Goal: Task Accomplishment & Management: Use online tool/utility

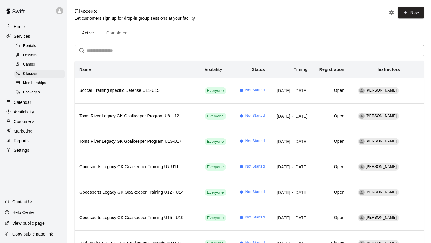
click at [231, 34] on div "Active Completed" at bounding box center [249, 33] width 349 height 14
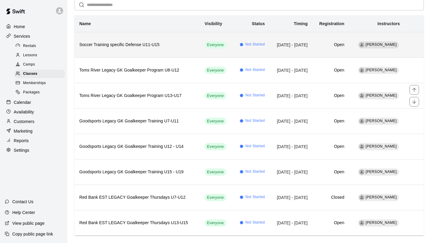
scroll to position [55, 0]
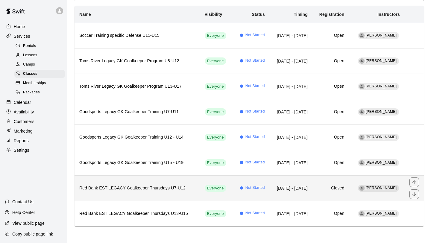
click at [172, 182] on th "Red Bank EST LEGACY Goalkeeper Thursdays U7-U12" at bounding box center [137, 187] width 125 height 25
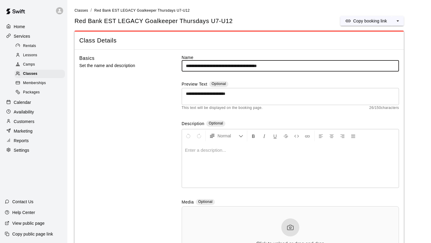
click at [124, 130] on div "Basics Set the name and description" at bounding box center [120, 164] width 83 height 221
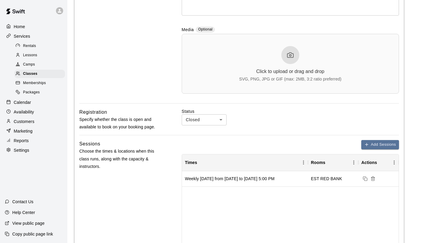
scroll to position [173, 0]
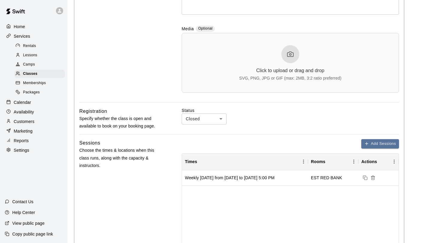
click at [200, 119] on body "**********" at bounding box center [215, 192] width 431 height 730
click at [196, 142] on li "Open" at bounding box center [204, 142] width 45 height 10
type input "****"
click at [164, 111] on div "Registration Specify whether the class is open and available to book on your bo…" at bounding box center [239, 120] width 320 height 27
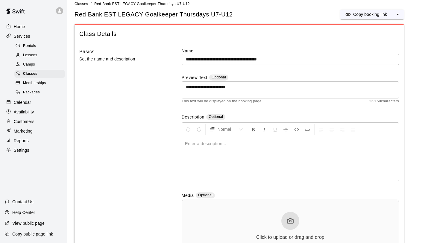
scroll to position [0, 0]
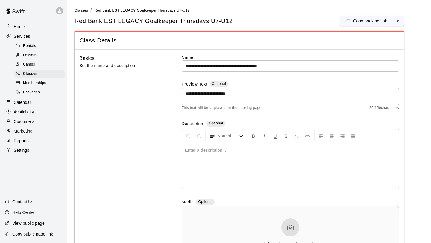
click at [260, 95] on textarea "**********" at bounding box center [290, 97] width 209 height 12
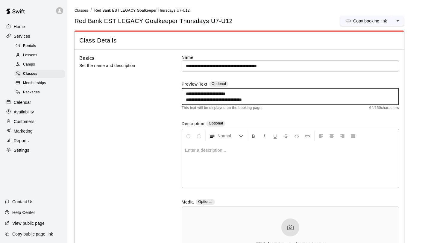
drag, startPoint x: 282, startPoint y: 101, endPoint x: 169, endPoint y: 84, distance: 114.0
click at [169, 84] on div "**********" at bounding box center [239, 164] width 320 height 221
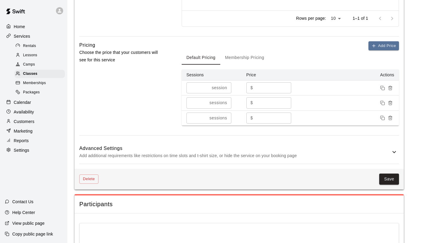
scroll to position [421, 0]
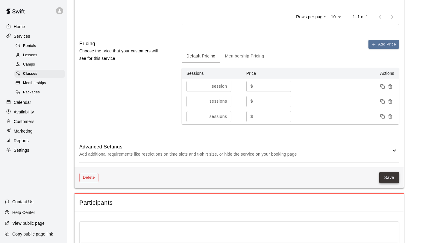
type textarea "**********"
click at [390, 178] on button "Save" at bounding box center [389, 177] width 20 height 11
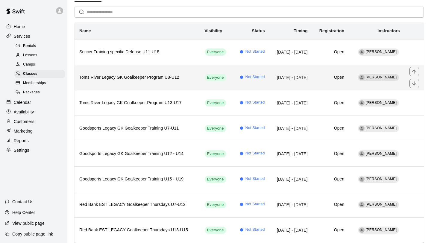
scroll to position [55, 0]
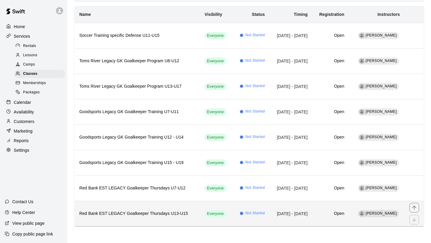
click at [144, 212] on h6 "Red Bank EST LEGACY Goalkeeper Thursdays U13-U15" at bounding box center [137, 213] width 116 height 7
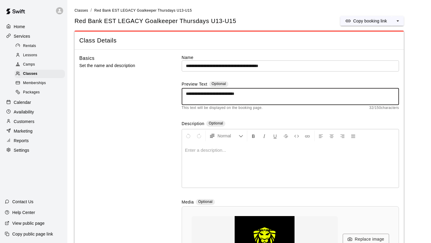
drag, startPoint x: 262, startPoint y: 96, endPoint x: 148, endPoint y: 83, distance: 114.7
click at [148, 83] on div "**********" at bounding box center [239, 174] width 320 height 241
paste textarea "**********"
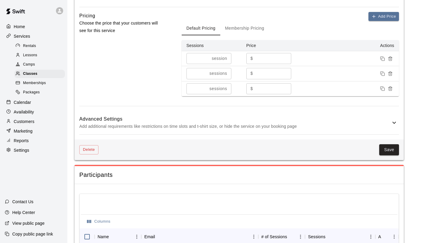
scroll to position [472, 0]
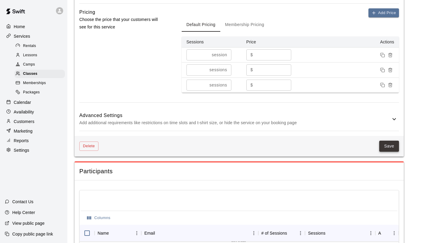
type textarea "**********"
click at [389, 147] on button "Save" at bounding box center [389, 146] width 20 height 11
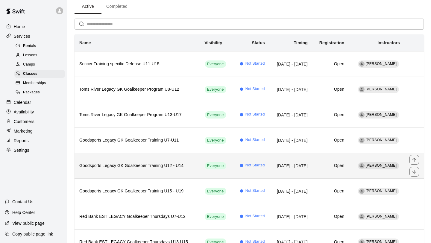
scroll to position [22, 0]
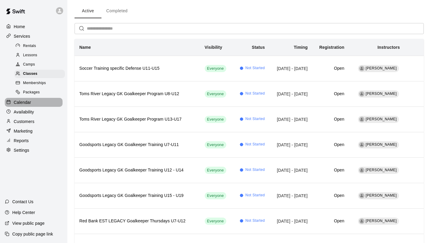
click at [31, 99] on p "Calendar" at bounding box center [22, 102] width 17 height 6
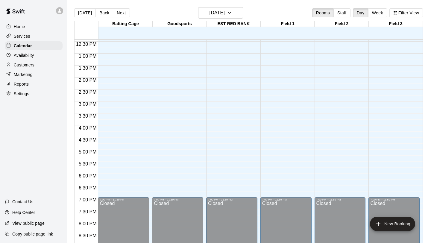
scroll to position [294, 0]
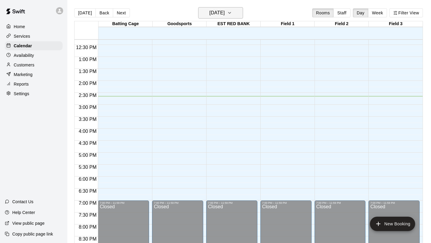
click at [232, 14] on icon "button" at bounding box center [229, 12] width 5 height 7
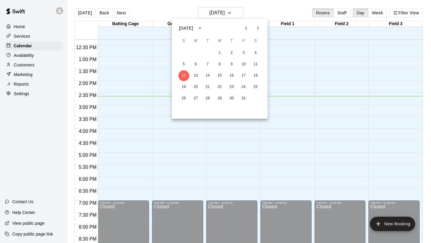
click at [378, 15] on div at bounding box center [215, 121] width 431 height 243
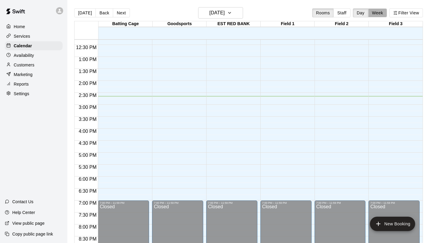
click at [378, 15] on button "Week" at bounding box center [377, 12] width 19 height 9
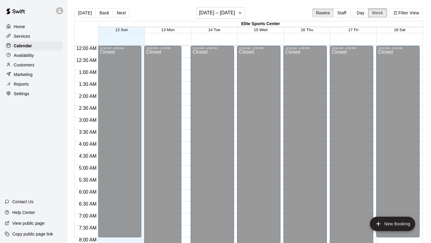
scroll to position [351, 0]
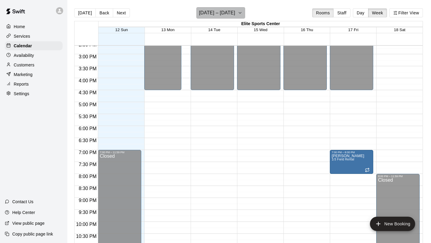
click at [238, 13] on icon "button" at bounding box center [240, 12] width 5 height 7
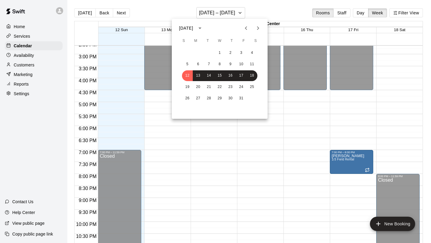
click at [257, 29] on icon "Next month" at bounding box center [257, 28] width 7 height 7
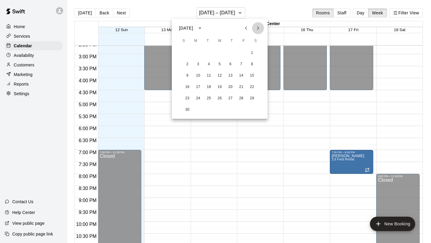
click at [257, 29] on icon "Next month" at bounding box center [257, 28] width 7 height 7
click at [247, 28] on icon "Previous month" at bounding box center [245, 28] width 7 height 7
click at [183, 64] on button "4" at bounding box center [187, 64] width 11 height 11
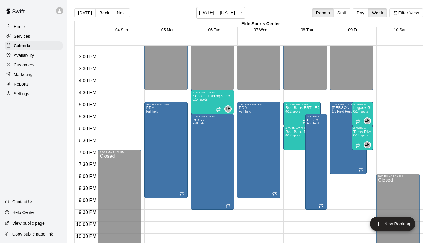
click at [359, 114] on div "Legacy GK Goalkeeper Program U8-U12 0/14 spots" at bounding box center [362, 227] width 18 height 243
click at [359, 114] on icon "edit" at bounding box center [359, 112] width 7 height 7
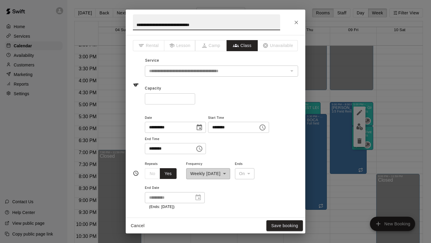
scroll to position [0, 0]
click at [296, 22] on icon "Close" at bounding box center [296, 23] width 4 height 4
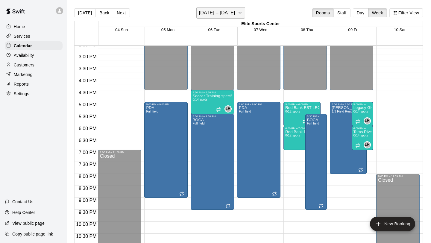
click at [229, 14] on h6 "[DATE] – [DATE]" at bounding box center [217, 13] width 36 height 8
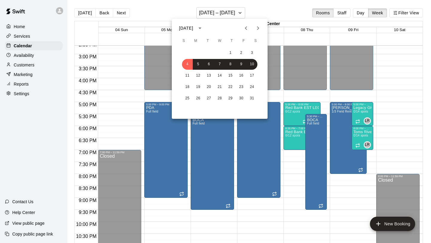
click at [249, 27] on icon "Previous month" at bounding box center [245, 28] width 7 height 7
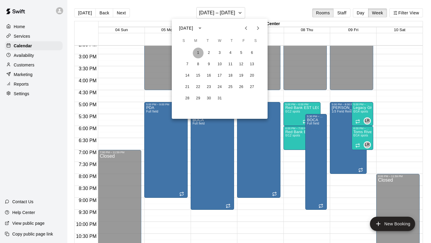
click at [199, 51] on button "1" at bounding box center [198, 53] width 11 height 11
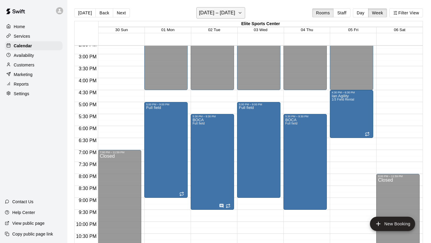
click at [245, 12] on button "[DATE] – [DATE]" at bounding box center [220, 12] width 49 height 11
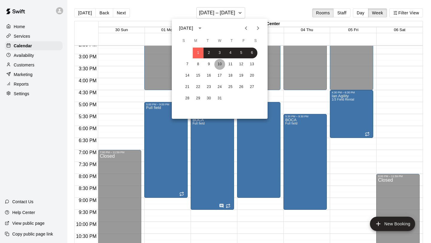
click at [217, 64] on button "10" at bounding box center [219, 64] width 11 height 11
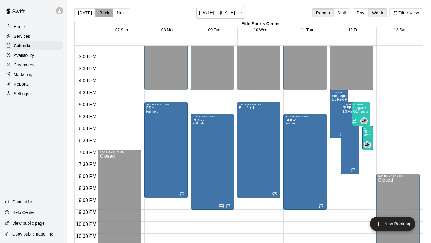
click at [104, 13] on button "Back" at bounding box center [104, 12] width 18 height 9
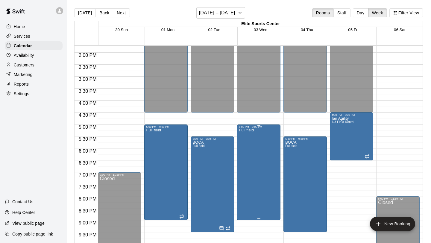
scroll to position [326, 0]
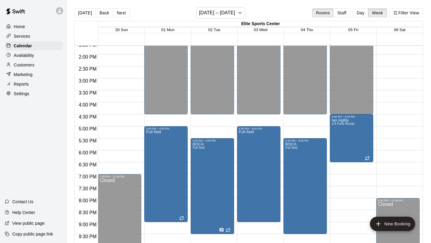
click at [335, 165] on div "12:00 AM – 4:30 PM Closed 4:30 PM – 6:30 PM [PERSON_NAME] Agility 1/3 Field Ren…" at bounding box center [351, 6] width 43 height 575
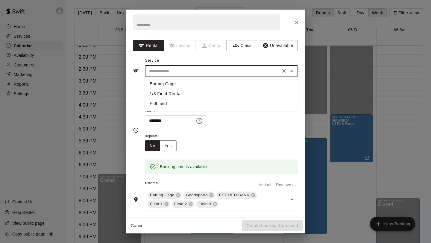
click at [192, 68] on input "text" at bounding box center [213, 70] width 132 height 7
click at [186, 93] on li "1/3 Field Rental" at bounding box center [221, 94] width 153 height 10
type input "**********"
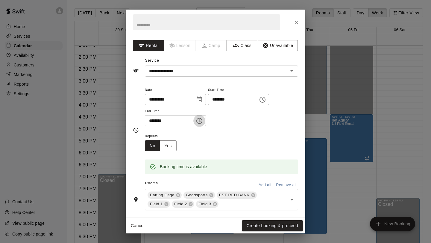
click at [203, 121] on icon "Choose time, selected time is 7:00 PM" at bounding box center [199, 120] width 7 height 7
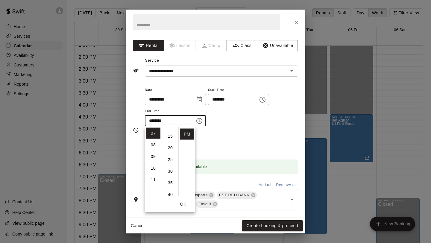
scroll to position [32, 0]
click at [171, 170] on li "30" at bounding box center [170, 170] width 14 height 11
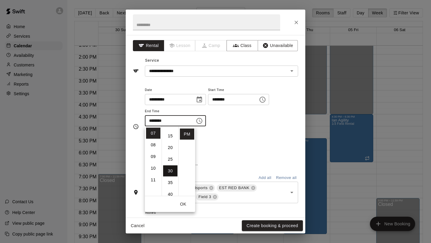
type input "********"
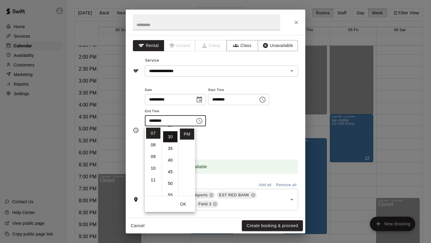
scroll to position [70, 0]
click at [227, 140] on div "Repeats No Yes" at bounding box center [221, 141] width 153 height 19
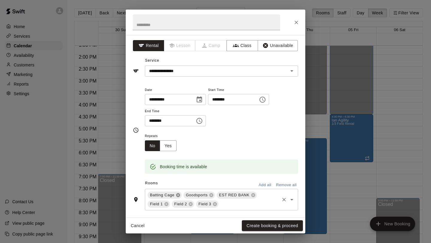
click at [177, 196] on icon at bounding box center [178, 195] width 4 height 4
click at [175, 195] on icon at bounding box center [175, 195] width 5 height 5
click at [183, 195] on icon at bounding box center [184, 195] width 4 height 4
click at [166, 195] on icon at bounding box center [166, 195] width 5 height 5
click at [191, 195] on icon at bounding box center [191, 195] width 4 height 4
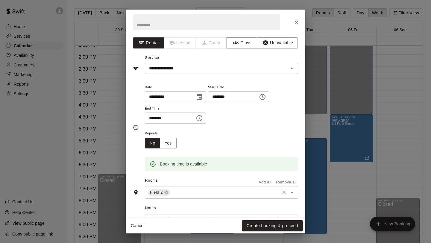
scroll to position [4, 0]
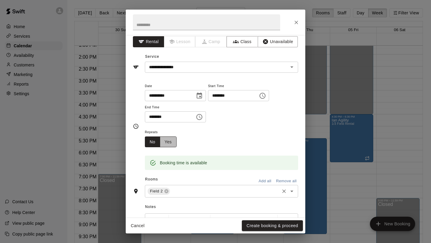
click at [168, 145] on button "Yes" at bounding box center [168, 141] width 17 height 11
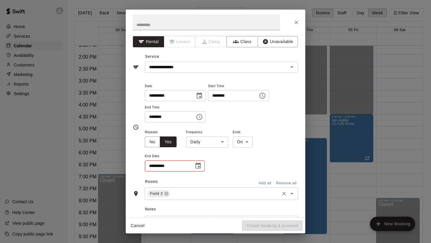
click at [212, 142] on body "Home Services Calendar Availability Customers Marketing Reports Settings Contac…" at bounding box center [215, 126] width 431 height 253
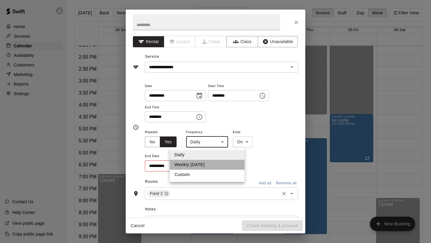
click at [203, 164] on li "Weekly [DATE]" at bounding box center [207, 165] width 75 height 10
type input "******"
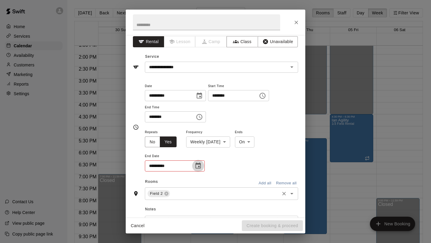
click at [200, 168] on icon "Choose date" at bounding box center [197, 165] width 5 height 6
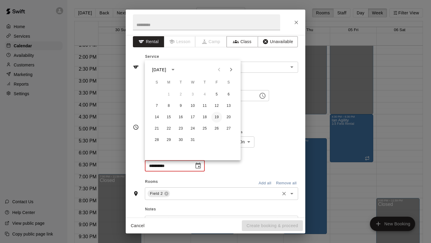
click at [217, 117] on button "19" at bounding box center [216, 117] width 11 height 11
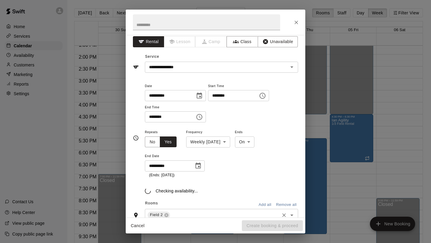
type input "**********"
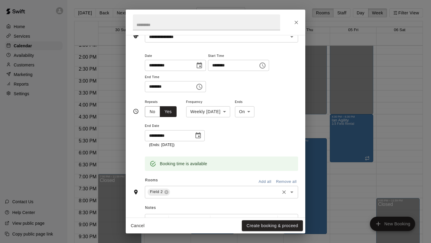
scroll to position [0, 0]
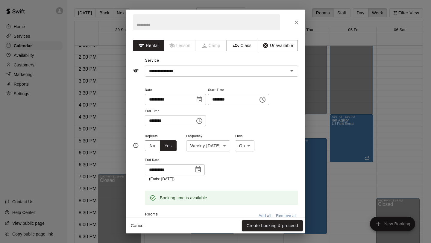
click at [178, 25] on input "text" at bounding box center [206, 22] width 147 height 16
type input "**********"
click at [269, 226] on button "Create booking & proceed" at bounding box center [272, 225] width 61 height 11
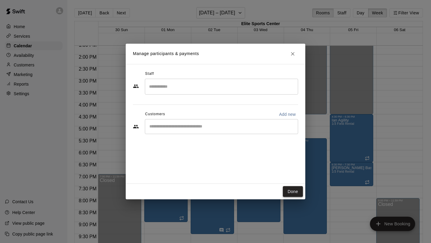
click at [291, 191] on button "Done" at bounding box center [293, 191] width 20 height 11
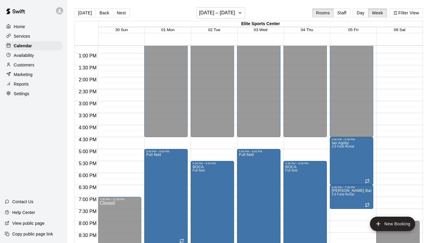
scroll to position [265, 0]
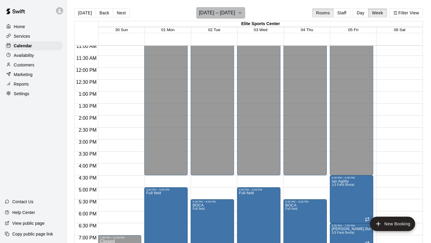
click at [235, 16] on h6 "[DATE] – [DATE]" at bounding box center [217, 13] width 36 height 8
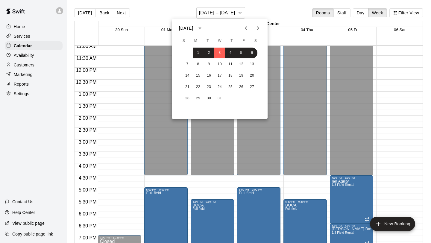
click at [260, 29] on icon "Next month" at bounding box center [257, 28] width 7 height 7
click at [186, 63] on button "4" at bounding box center [187, 64] width 11 height 11
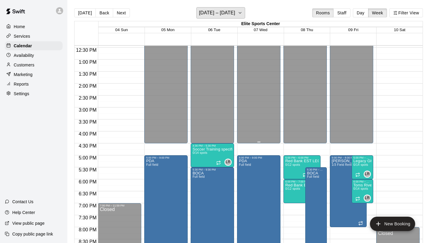
scroll to position [310, 0]
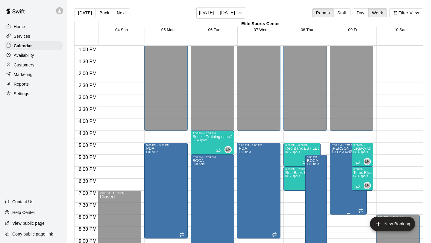
click at [339, 156] on icon "edit" at bounding box center [337, 153] width 7 height 7
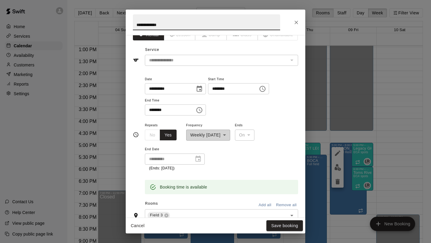
scroll to position [0, 0]
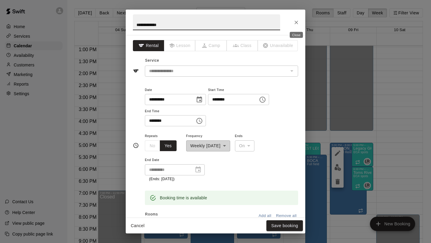
click at [294, 22] on icon "Close" at bounding box center [296, 22] width 6 height 6
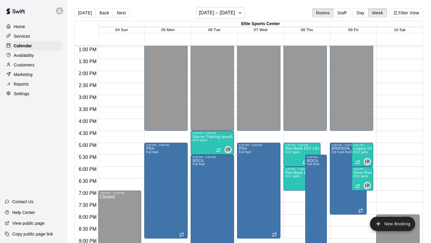
click at [329, 170] on div at bounding box center [307, 170] width 46 height 6
click at [382, 170] on div "12:00 AM – 8:00 AM Closed 8:00 PM – 11:59 PM Closed" at bounding box center [397, 23] width 43 height 575
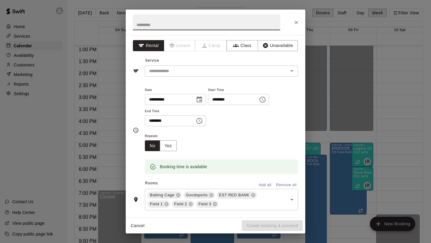
click at [200, 101] on icon "Choose date, selected date is Jan 10, 2026" at bounding box center [199, 99] width 7 height 7
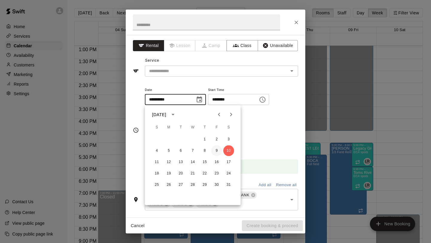
click at [217, 148] on button "9" at bounding box center [216, 150] width 11 height 11
type input "**********"
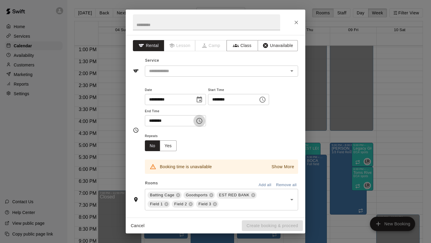
click at [201, 122] on icon "Choose time, selected time is 6:30 PM" at bounding box center [199, 120] width 7 height 7
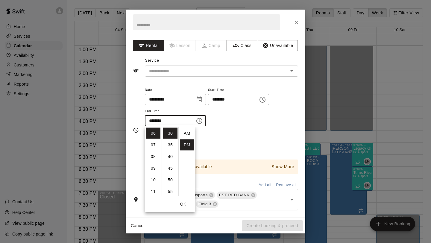
scroll to position [11, 0]
click at [152, 145] on li "07" at bounding box center [153, 144] width 14 height 11
click at [170, 132] on li "00" at bounding box center [170, 133] width 14 height 11
type input "********"
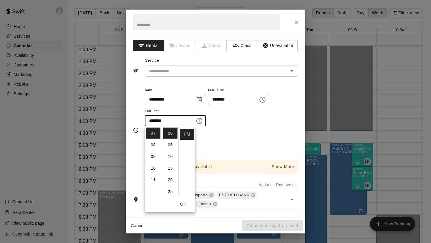
click at [235, 135] on div "Repeats No Yes" at bounding box center [221, 141] width 153 height 19
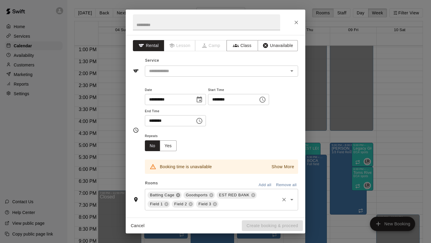
click at [178, 195] on icon at bounding box center [178, 195] width 4 height 4
click at [175, 195] on icon at bounding box center [175, 195] width 5 height 5
click at [183, 196] on icon at bounding box center [184, 195] width 4 height 4
click at [167, 195] on icon at bounding box center [166, 195] width 4 height 4
click at [190, 196] on icon at bounding box center [191, 195] width 4 height 4
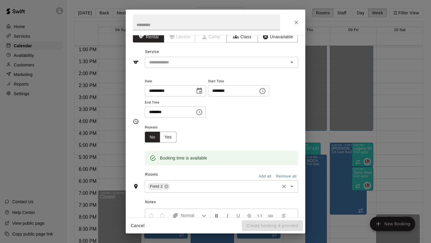
scroll to position [6, 0]
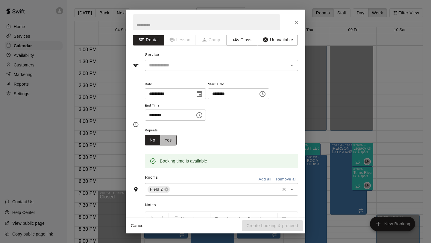
click at [170, 140] on button "Yes" at bounding box center [168, 140] width 17 height 11
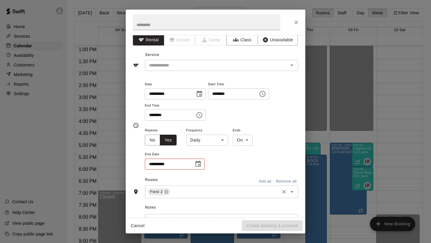
click at [217, 138] on body "Home Services Calendar Availability Customers Marketing Reports Settings Contac…" at bounding box center [215, 126] width 431 height 253
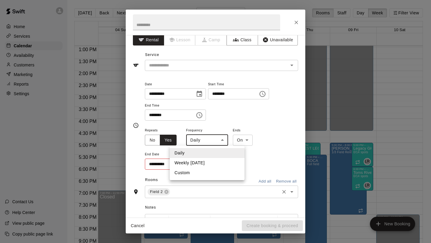
click at [206, 162] on li "Weekly [DATE]" at bounding box center [207, 163] width 75 height 10
type input "******"
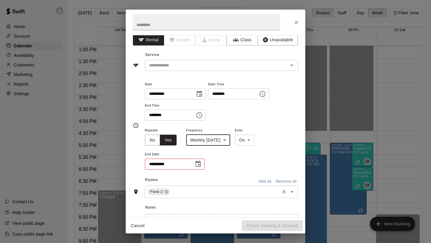
click at [198, 166] on icon "Choose date" at bounding box center [197, 164] width 5 height 6
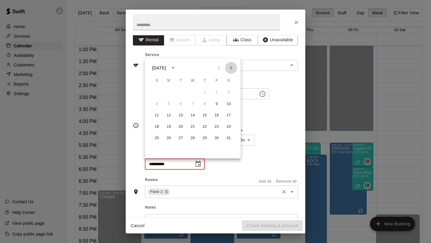
click at [231, 67] on icon "Next month" at bounding box center [231, 68] width 2 height 4
click at [231, 68] on icon "Next month" at bounding box center [231, 68] width 2 height 4
click at [217, 92] on button "6" at bounding box center [216, 92] width 11 height 11
type input "**********"
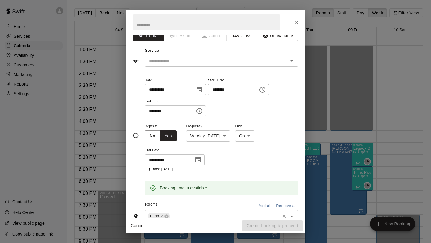
scroll to position [0, 0]
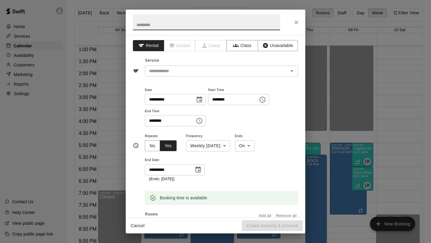
click at [194, 27] on input "text" at bounding box center [206, 22] width 147 height 16
type input "**********"
click at [273, 138] on div "**********" at bounding box center [221, 157] width 153 height 50
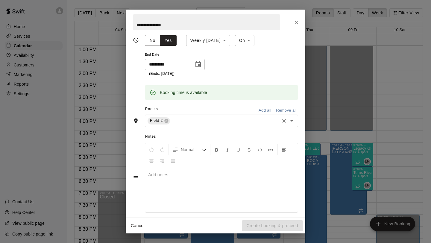
scroll to position [112, 0]
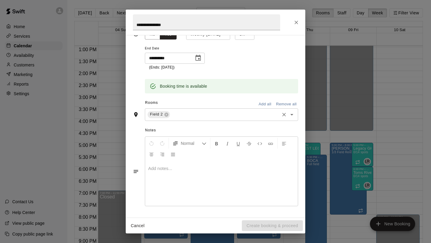
click at [271, 229] on div "Cancel Create booking & proceed" at bounding box center [216, 226] width 180 height 16
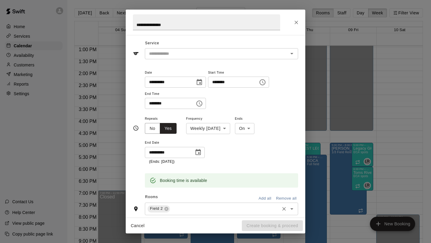
scroll to position [0, 0]
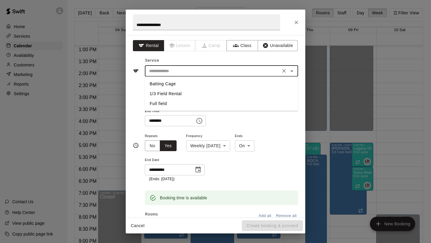
click at [224, 71] on input "text" at bounding box center [213, 70] width 132 height 7
click at [208, 93] on li "1/3 Field Rental" at bounding box center [221, 94] width 153 height 10
type input "**********"
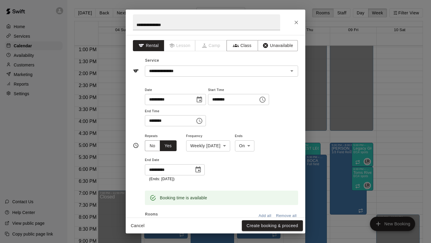
click at [283, 163] on div "**********" at bounding box center [221, 157] width 153 height 50
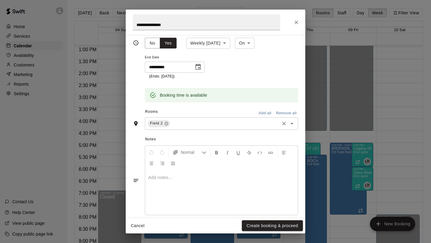
scroll to position [112, 0]
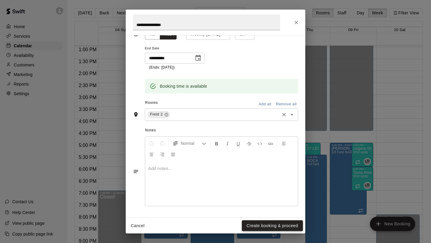
click at [279, 223] on button "Create booking & proceed" at bounding box center [272, 225] width 61 height 11
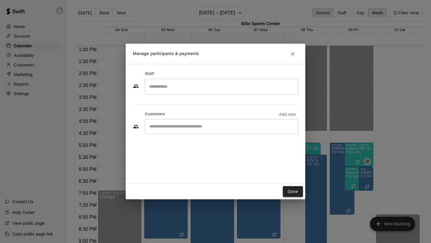
click at [295, 190] on button "Done" at bounding box center [293, 191] width 20 height 11
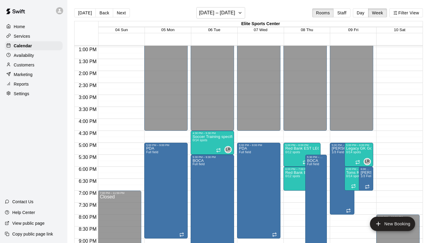
click at [390, 136] on div "12:00 AM – 8:00 AM Closed 8:00 PM – 11:59 PM Closed" at bounding box center [397, 23] width 43 height 575
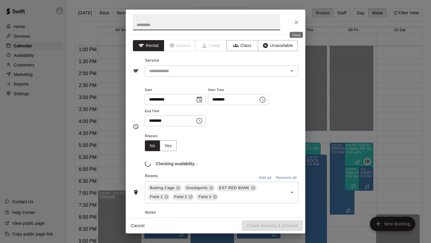
click at [296, 20] on icon "Close" at bounding box center [296, 22] width 6 height 6
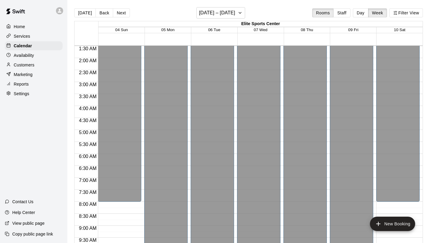
scroll to position [0, 0]
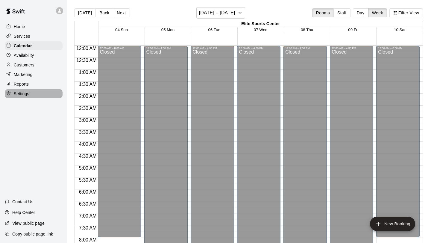
click at [26, 94] on p "Settings" at bounding box center [22, 94] width 16 height 6
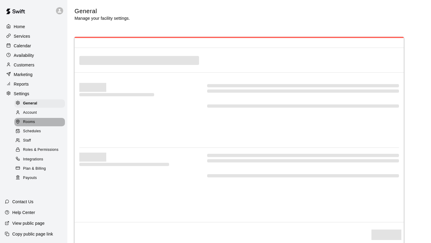
click at [31, 122] on span "Rooms" at bounding box center [29, 122] width 12 height 6
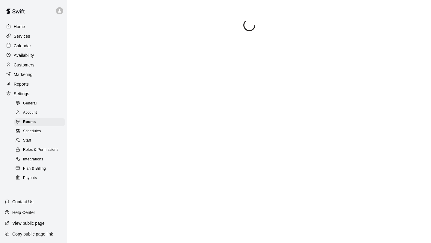
click at [37, 133] on span "Schedules" at bounding box center [32, 131] width 18 height 6
click at [35, 110] on span "Account" at bounding box center [30, 113] width 14 height 6
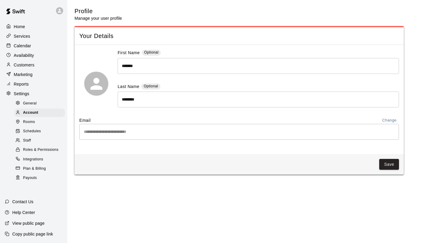
click at [42, 179] on div "Payouts" at bounding box center [39, 178] width 51 height 8
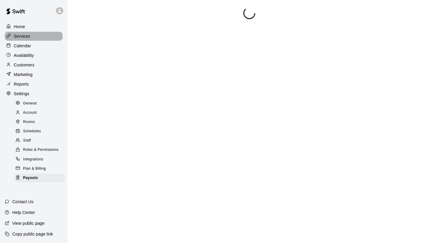
click at [30, 39] on div "Services" at bounding box center [34, 36] width 58 height 9
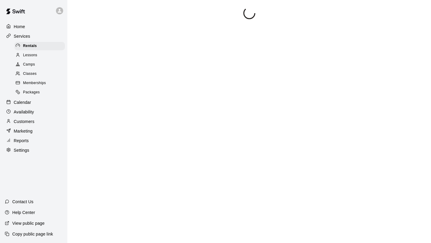
click at [31, 74] on span "Classes" at bounding box center [29, 74] width 13 height 6
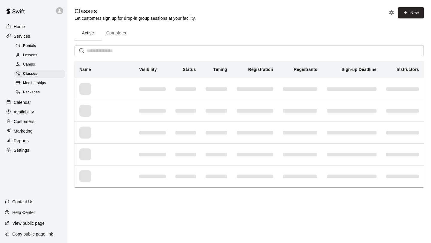
click at [240, 32] on div "Active Completed" at bounding box center [249, 33] width 349 height 14
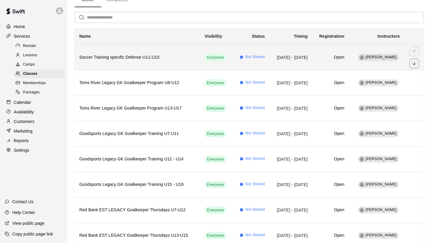
scroll to position [17, 0]
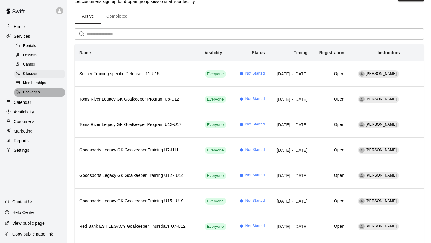
click at [33, 92] on span "Packages" at bounding box center [31, 92] width 17 height 6
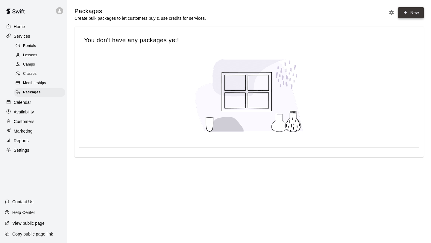
click at [414, 14] on link "New" at bounding box center [411, 12] width 26 height 11
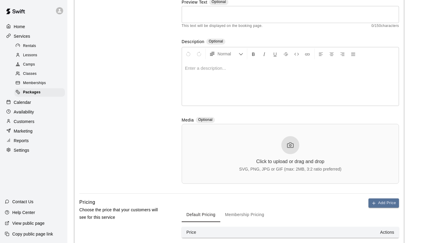
scroll to position [28, 0]
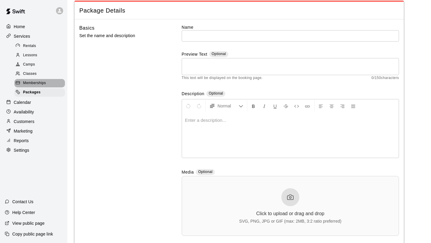
click at [36, 82] on span "Memberships" at bounding box center [34, 83] width 23 height 6
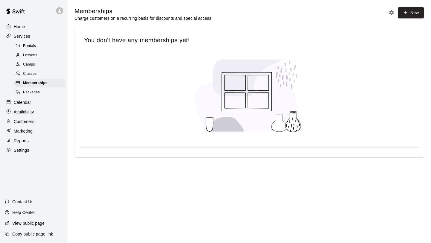
click at [33, 71] on span "Classes" at bounding box center [29, 74] width 13 height 6
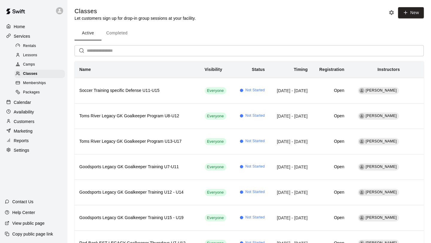
click at [36, 66] on div "Camps" at bounding box center [39, 64] width 51 height 8
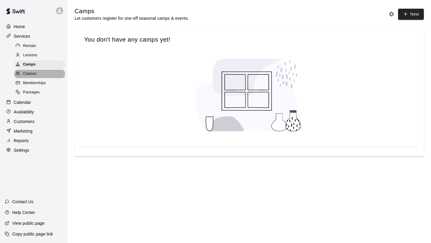
click at [31, 76] on span "Classes" at bounding box center [29, 74] width 13 height 6
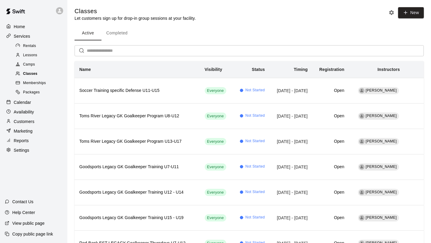
click at [31, 76] on span "Classes" at bounding box center [30, 74] width 14 height 6
click at [34, 63] on span "Camps" at bounding box center [29, 65] width 12 height 6
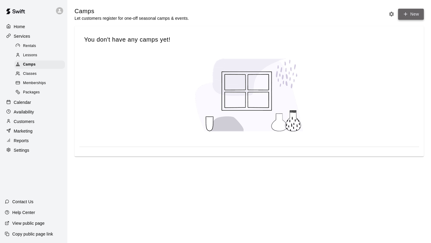
click at [407, 14] on icon "button" at bounding box center [405, 13] width 5 height 5
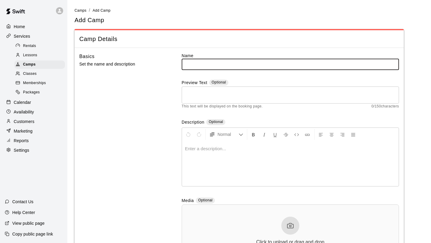
click at [205, 67] on input "text" at bounding box center [290, 64] width 217 height 11
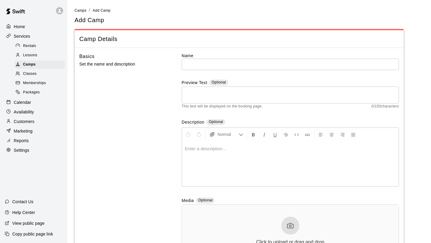
click at [159, 99] on div "Basics Set the name and description" at bounding box center [120, 163] width 83 height 221
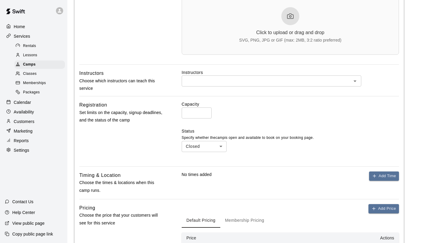
scroll to position [210, 0]
click at [200, 114] on input "*" at bounding box center [197, 112] width 30 height 11
click at [206, 112] on input "*" at bounding box center [197, 112] width 30 height 11
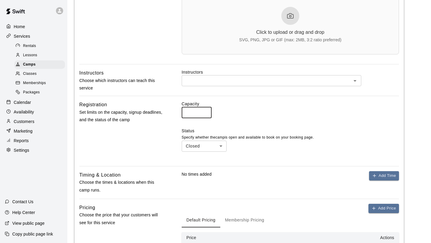
click at [206, 112] on input "*" at bounding box center [197, 112] width 30 height 11
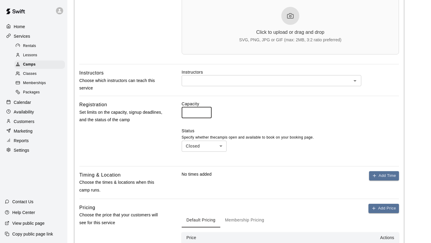
click at [206, 112] on input "*" at bounding box center [197, 112] width 30 height 11
click at [206, 112] on input "**" at bounding box center [197, 112] width 30 height 11
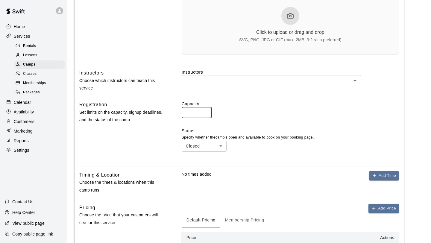
click at [206, 112] on input "**" at bounding box center [197, 112] width 30 height 11
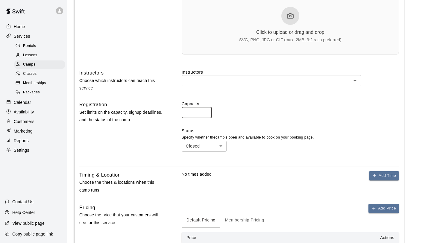
click at [206, 112] on input "**" at bounding box center [197, 112] width 30 height 11
type input "**"
click at [206, 112] on input "**" at bounding box center [197, 112] width 30 height 11
click at [225, 148] on body "Home Services Rentals Lessons Camps Classes Memberships Packages Calendar Avail…" at bounding box center [215, 52] width 431 height 524
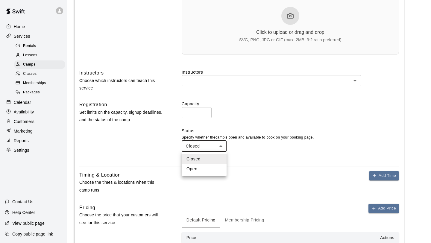
click at [208, 168] on li "Open" at bounding box center [204, 169] width 45 height 10
type input "****"
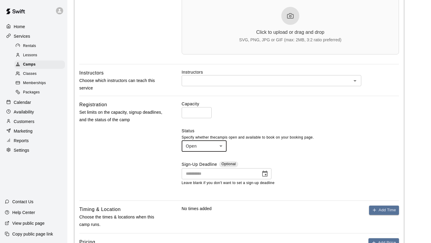
click at [266, 154] on div "Capacity ** ​ Status Specify whether the camp is open and available to book on …" at bounding box center [290, 148] width 217 height 95
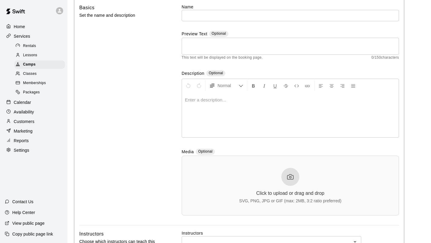
scroll to position [0, 0]
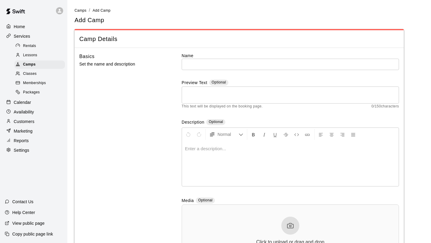
click at [22, 29] on p "Home" at bounding box center [19, 27] width 11 height 6
